Goal: Transaction & Acquisition: Purchase product/service

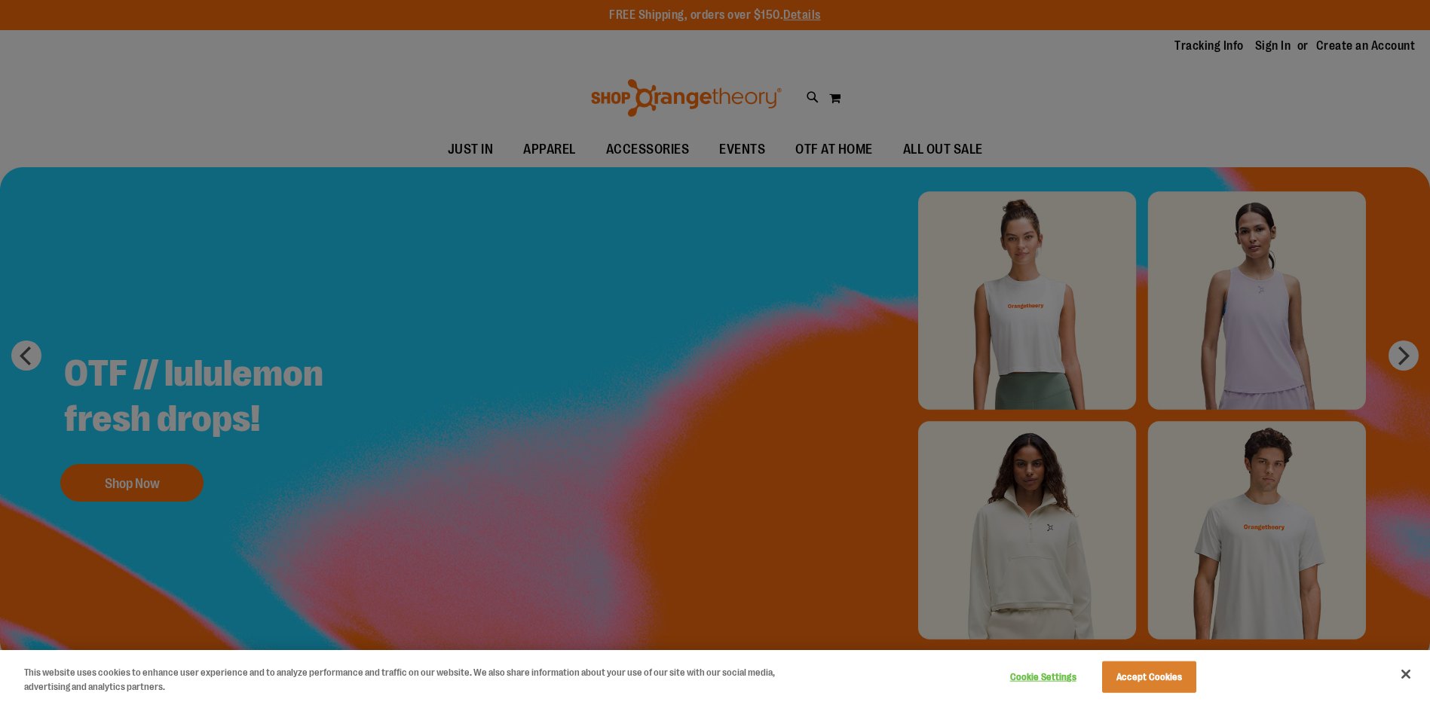
drag, startPoint x: 528, startPoint y: 433, endPoint x: 537, endPoint y: 415, distance: 19.6
click at [533, 424] on div at bounding box center [715, 351] width 1430 height 702
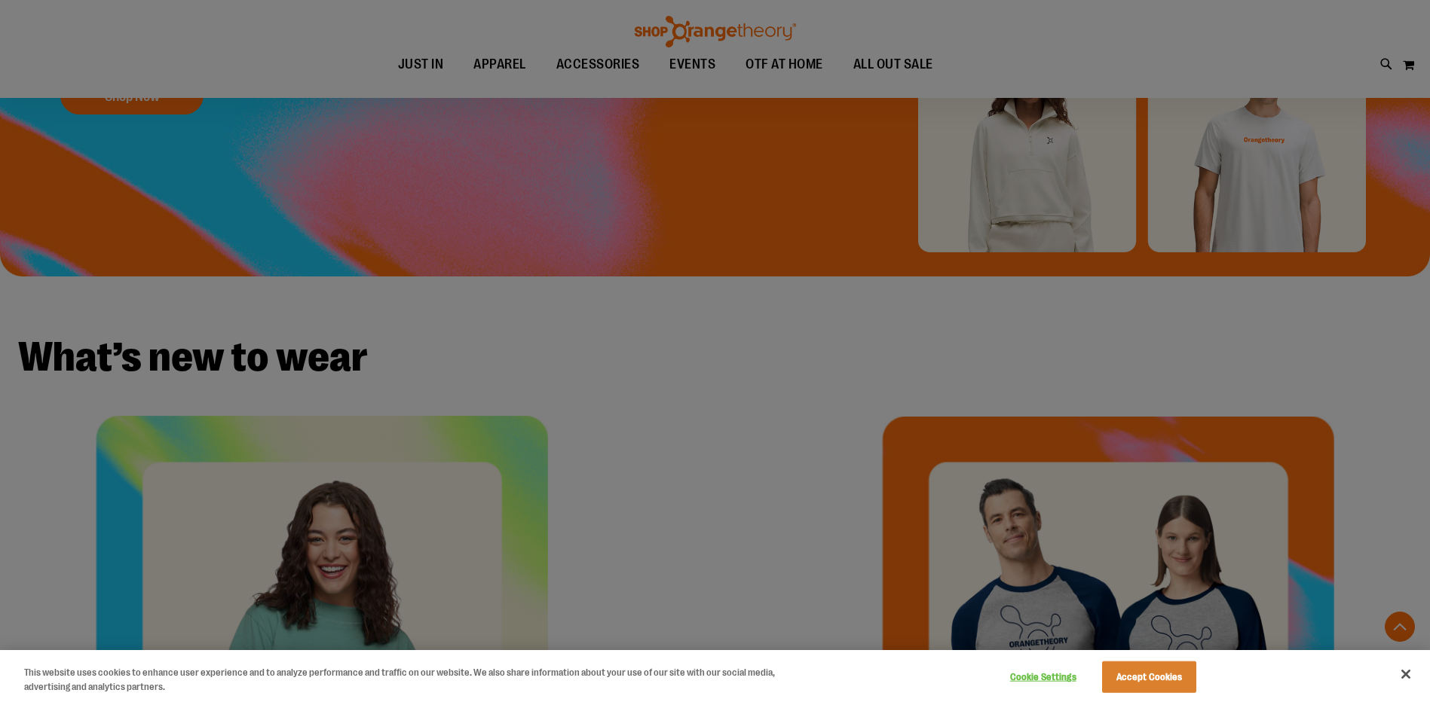
scroll to position [678, 0]
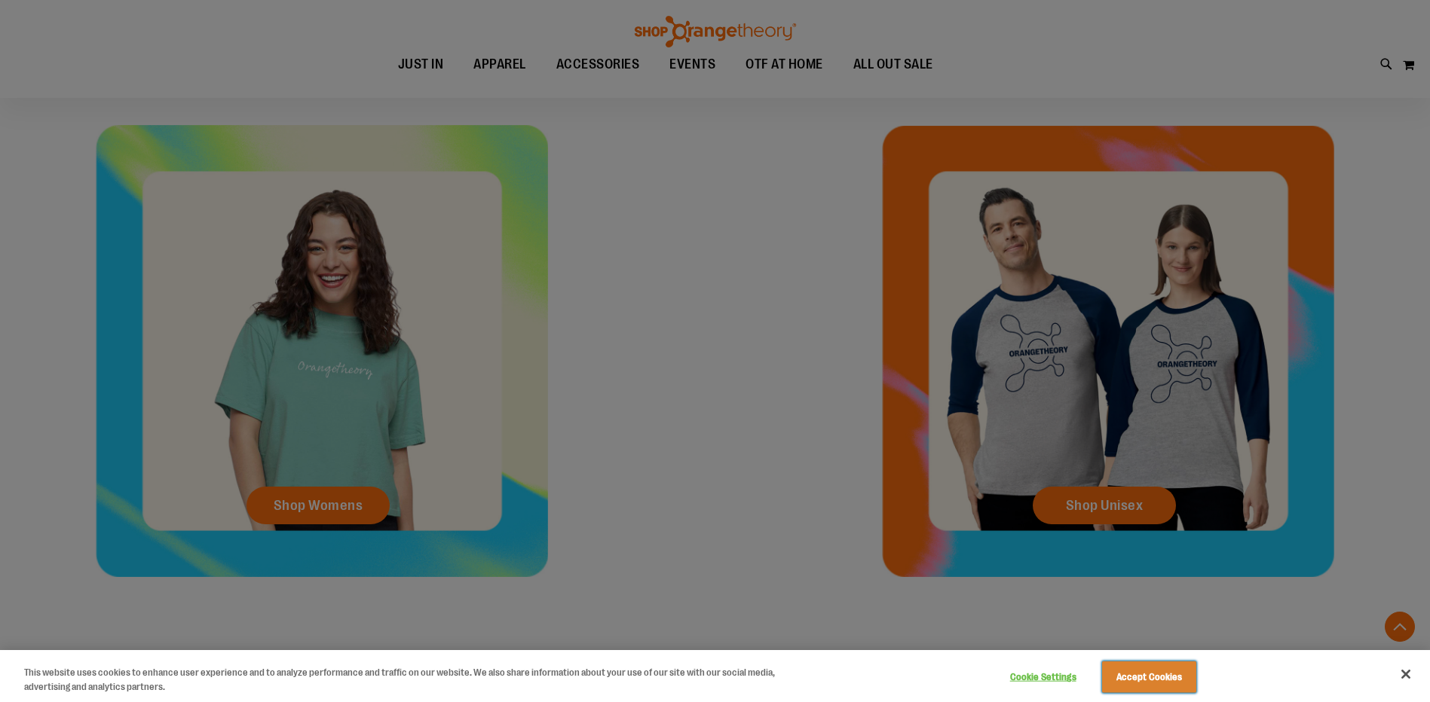
click at [1156, 679] on button "Accept Cookies" at bounding box center [1149, 678] width 94 height 32
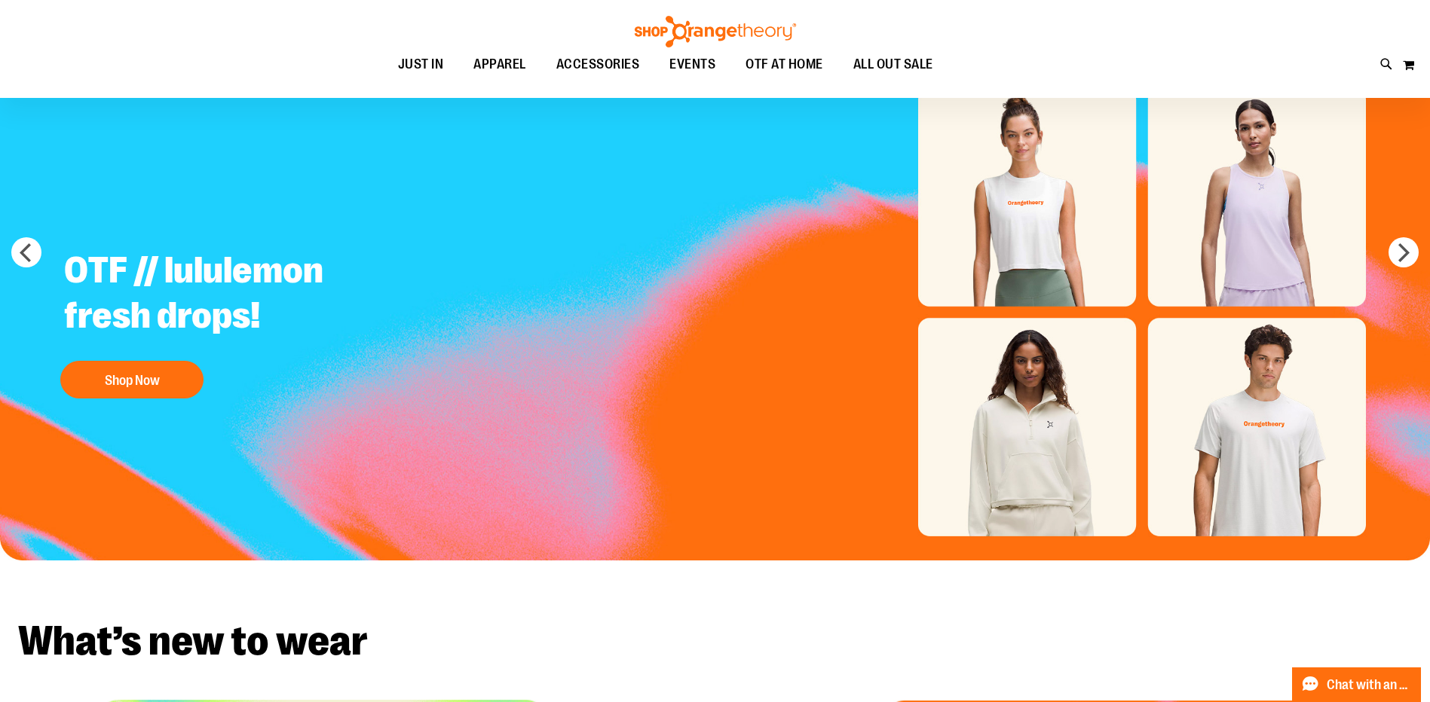
scroll to position [0, 0]
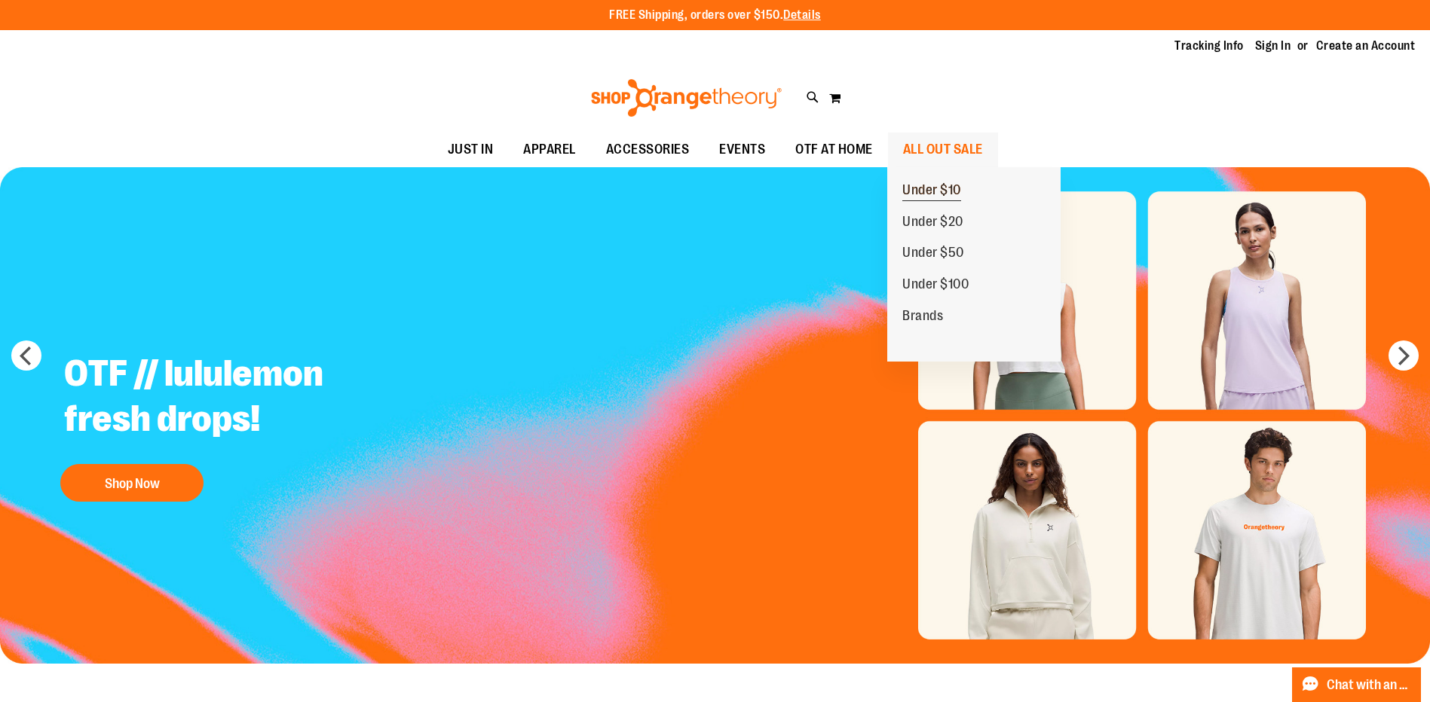
click at [929, 197] on span "Under $10" at bounding box center [931, 191] width 59 height 19
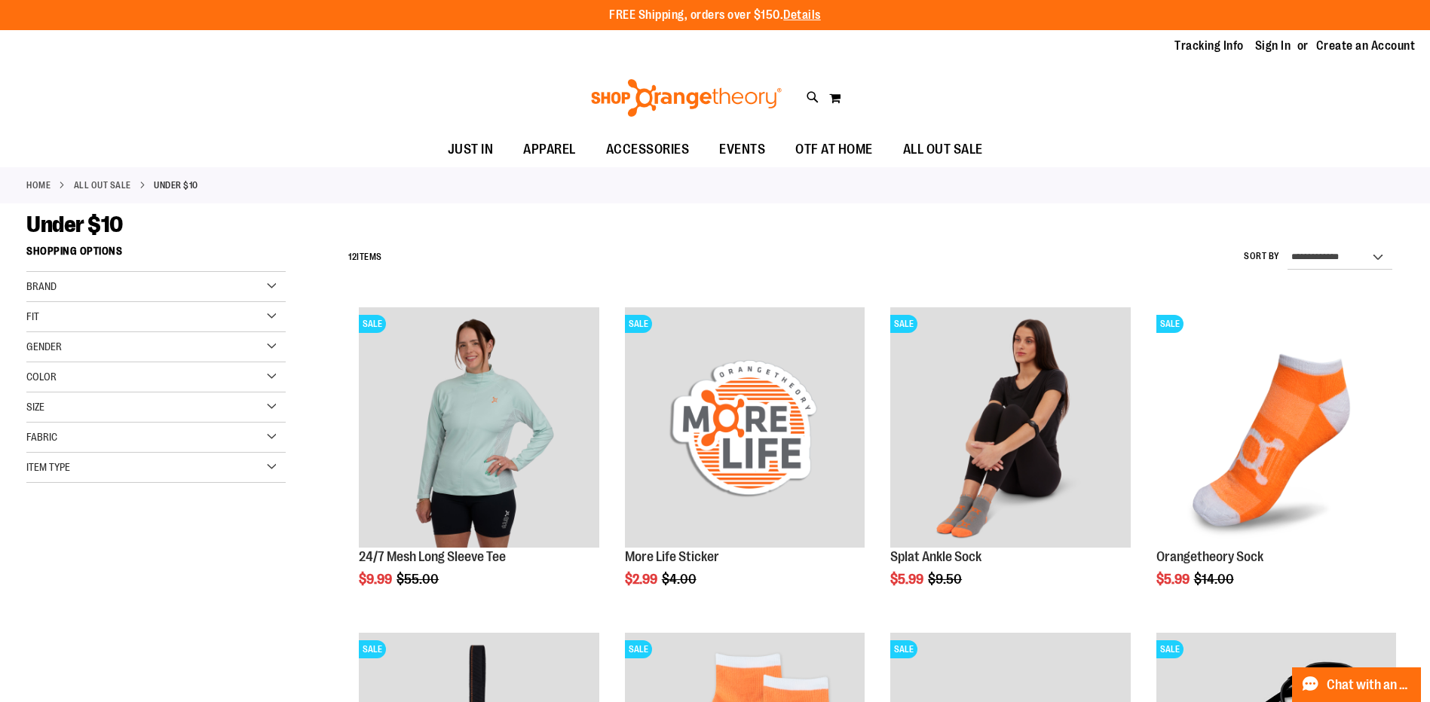
click at [37, 376] on span "Color" at bounding box center [41, 377] width 30 height 12
click at [176, 415] on div "Orange" at bounding box center [169, 415] width 23 height 23
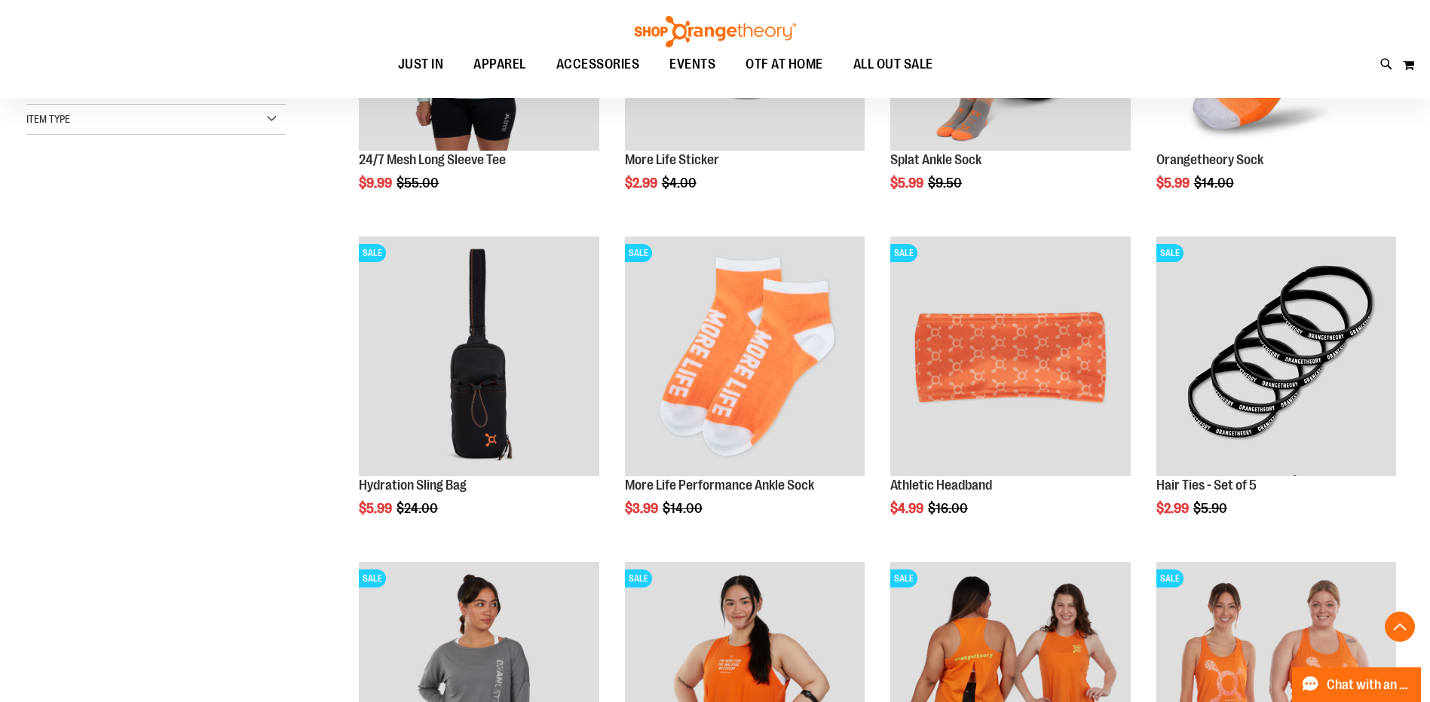
scroll to position [238, 0]
